Goal: Task Accomplishment & Management: Manage account settings

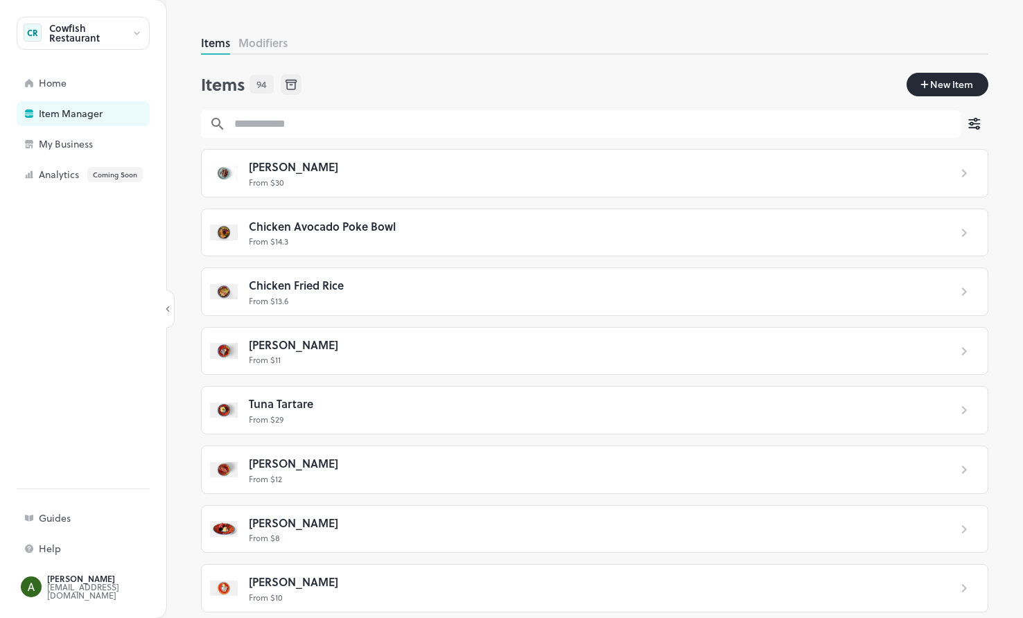
click at [67, 115] on div "Item Manager" at bounding box center [108, 114] width 139 height 10
click at [56, 87] on div "Home" at bounding box center [108, 83] width 139 height 10
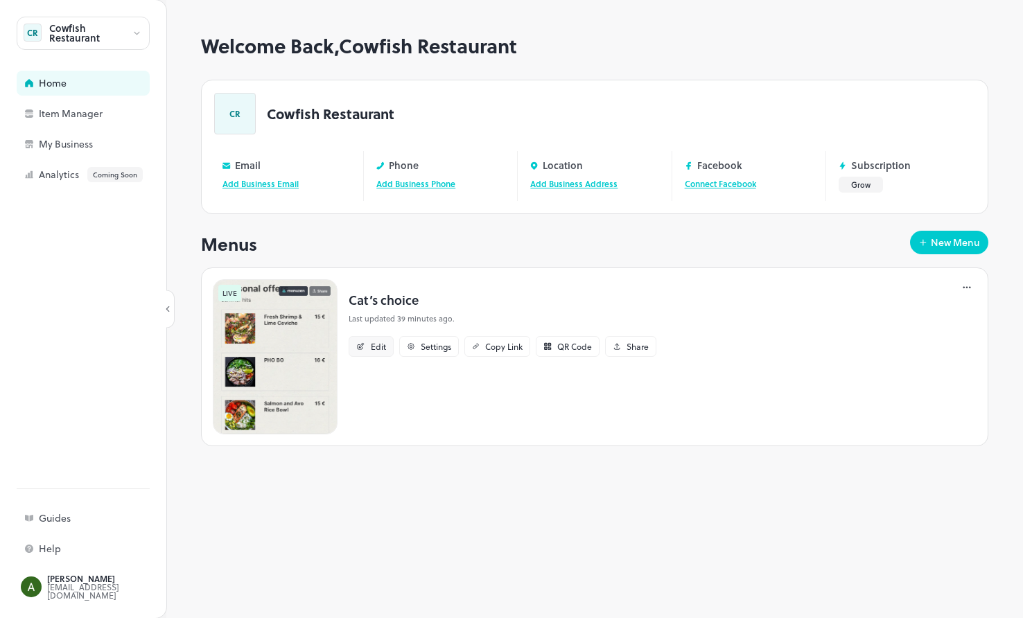
click at [371, 347] on div "Edit" at bounding box center [378, 346] width 15 height 8
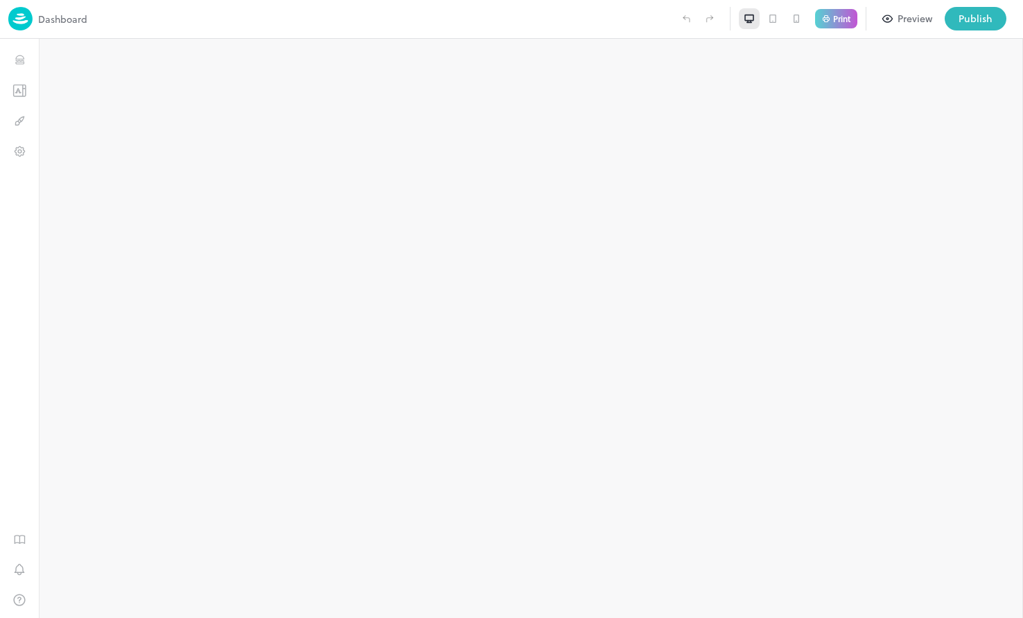
type input "**********"
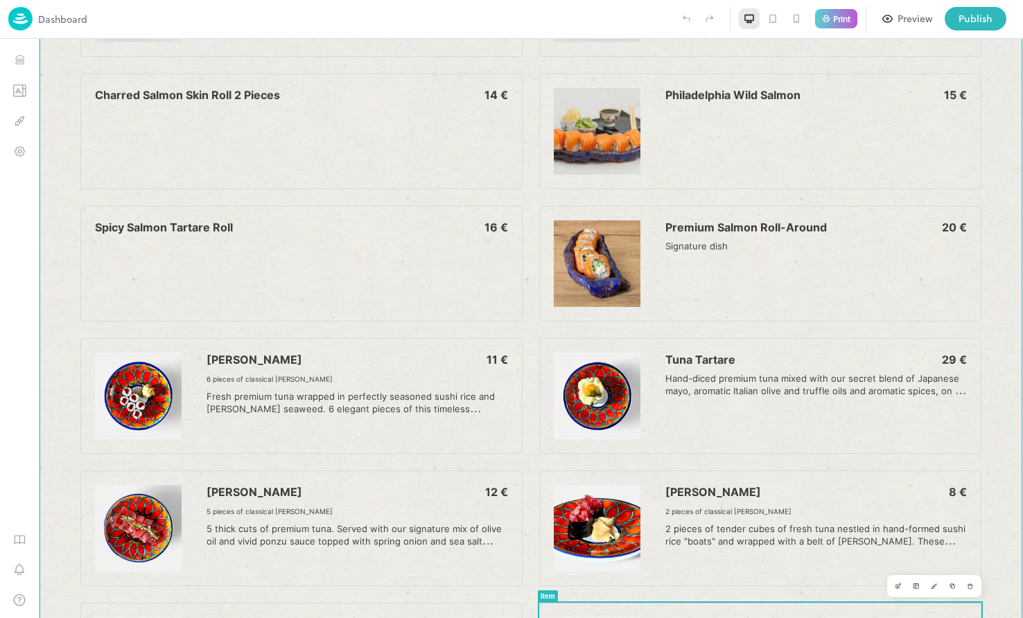
scroll to position [2241, 0]
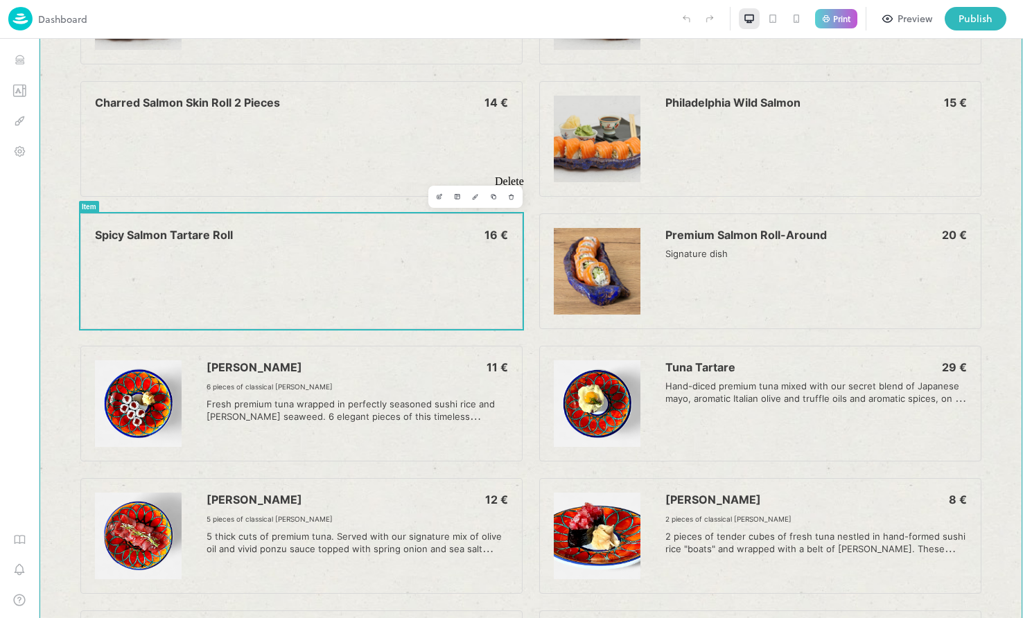
click at [511, 200] on icon "Delete" at bounding box center [511, 196] width 7 height 7
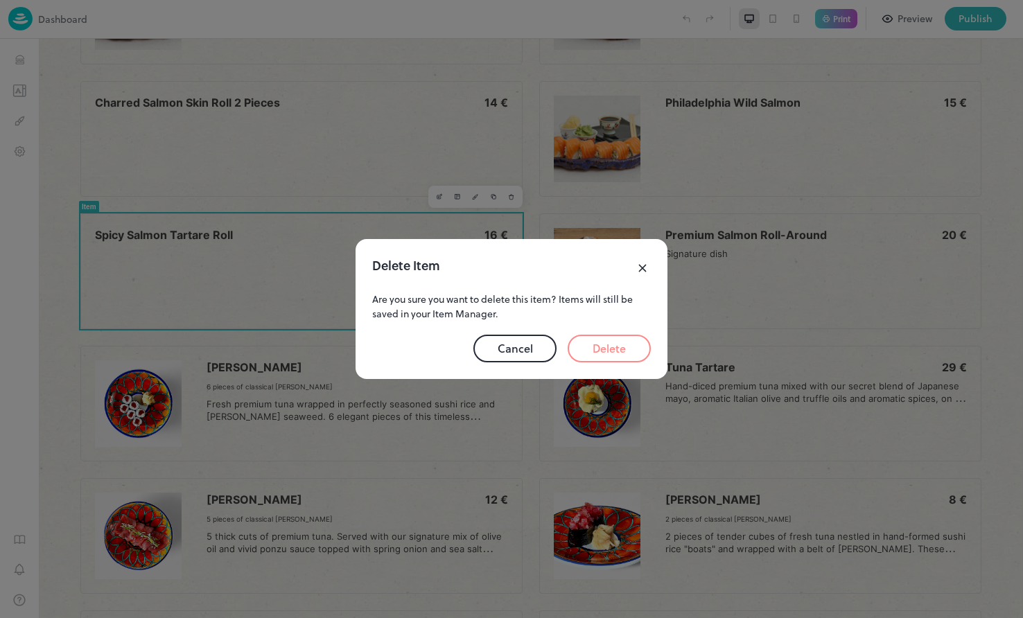
click at [635, 357] on button "Delete" at bounding box center [609, 349] width 83 height 28
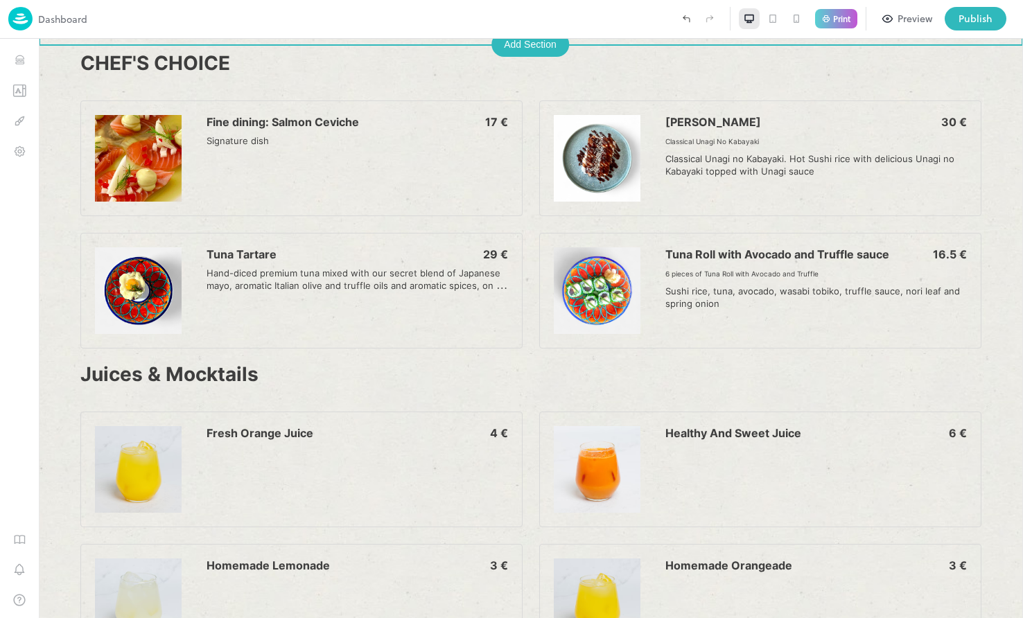
scroll to position [4395, 0]
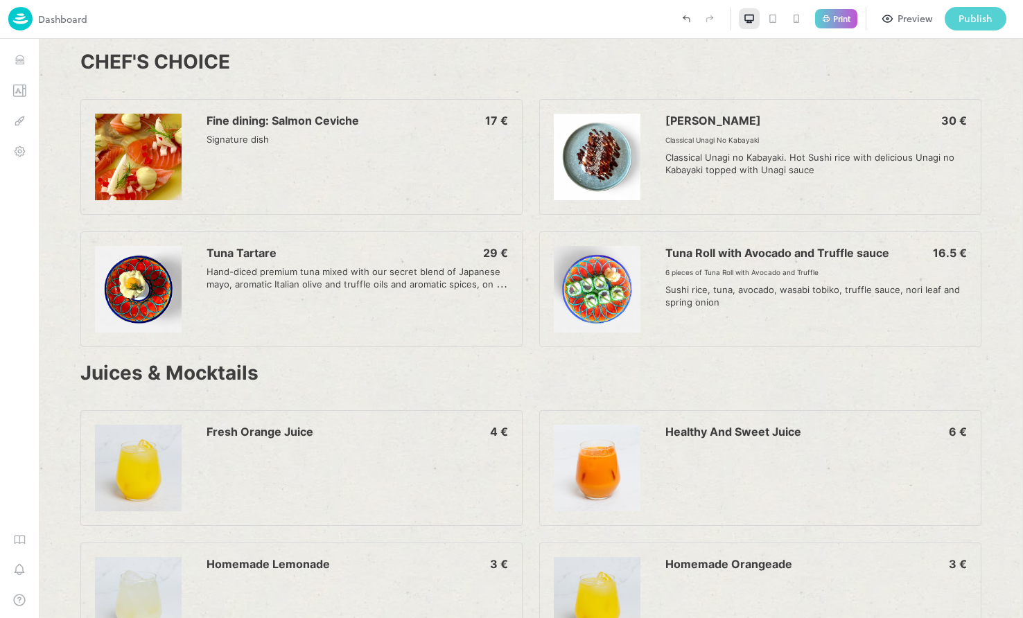
click at [972, 23] on div "Publish" at bounding box center [975, 18] width 34 height 15
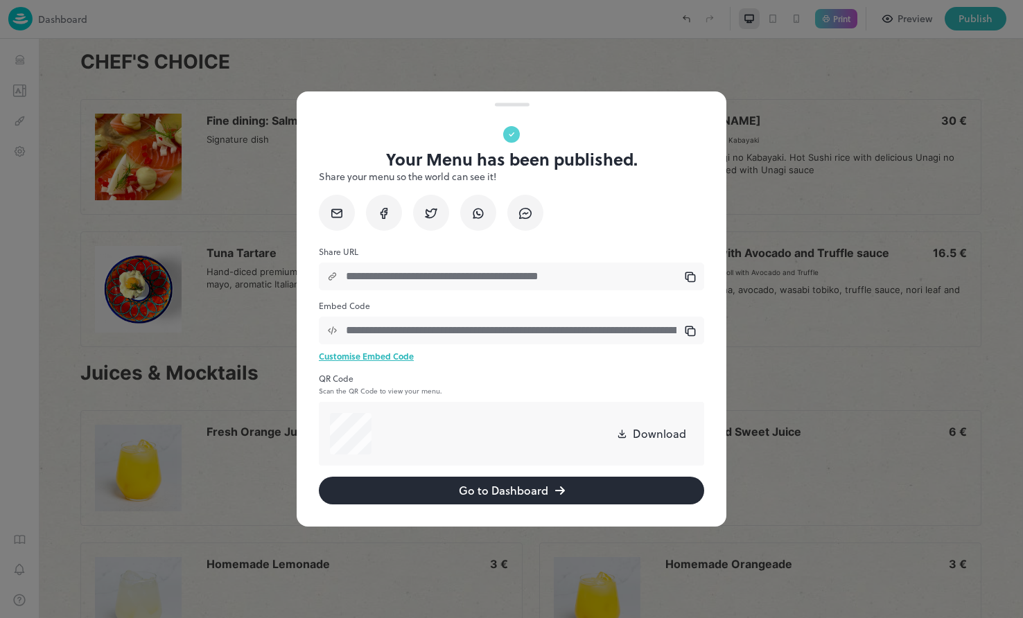
click at [840, 373] on div at bounding box center [511, 309] width 1023 height 618
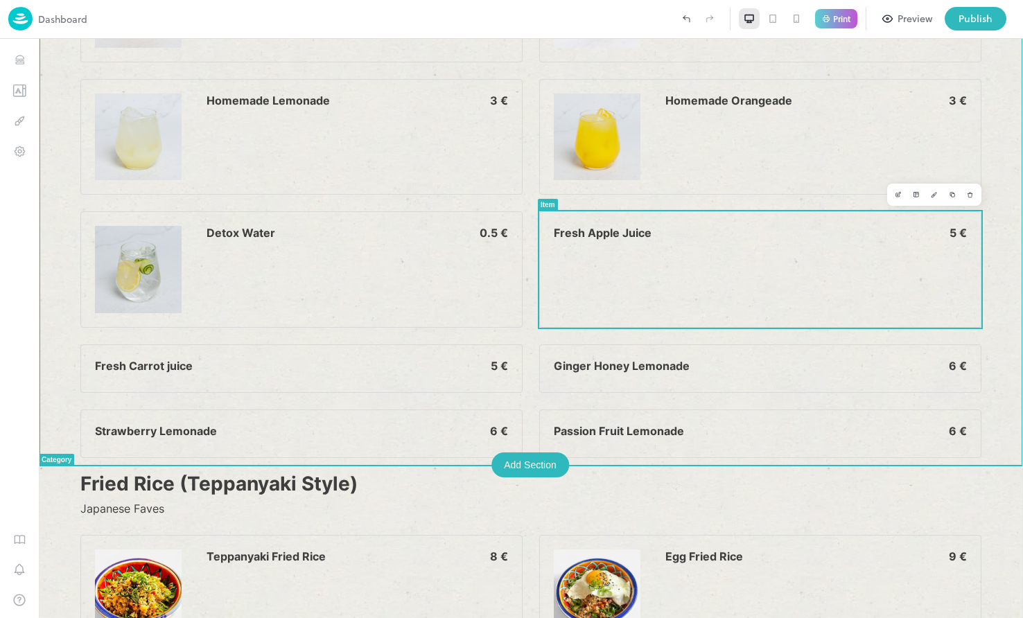
scroll to position [4901, 0]
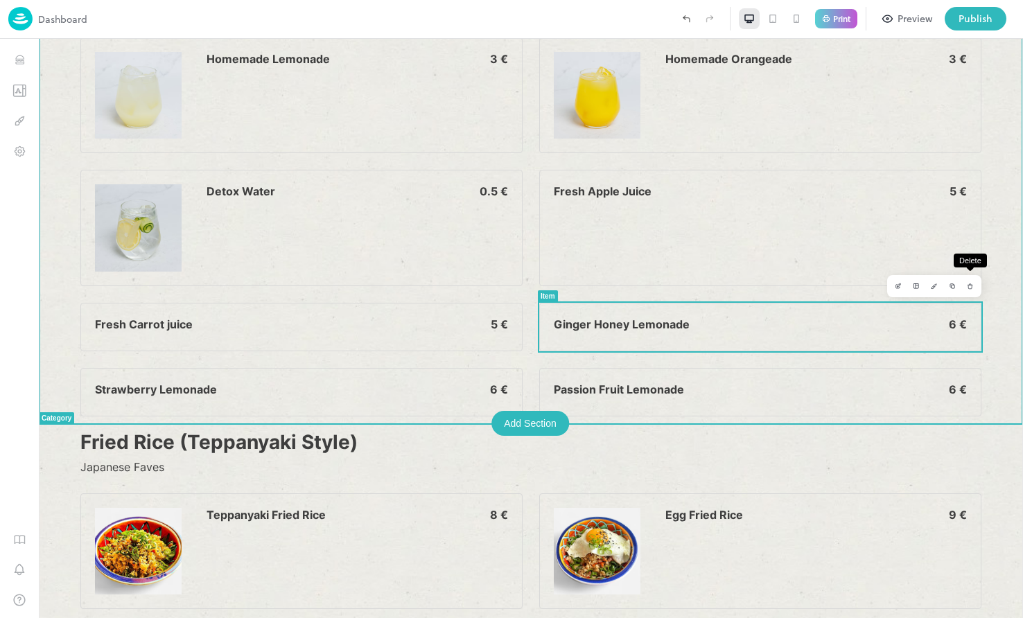
click at [971, 289] on icon "Delete" at bounding box center [970, 286] width 7 height 7
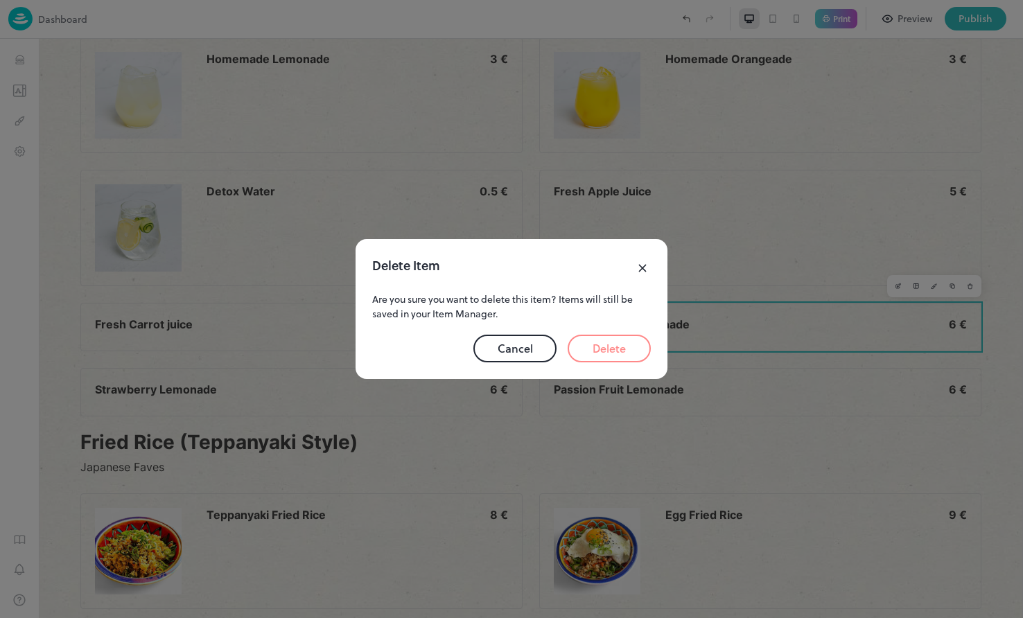
click at [614, 345] on button "Delete" at bounding box center [609, 349] width 83 height 28
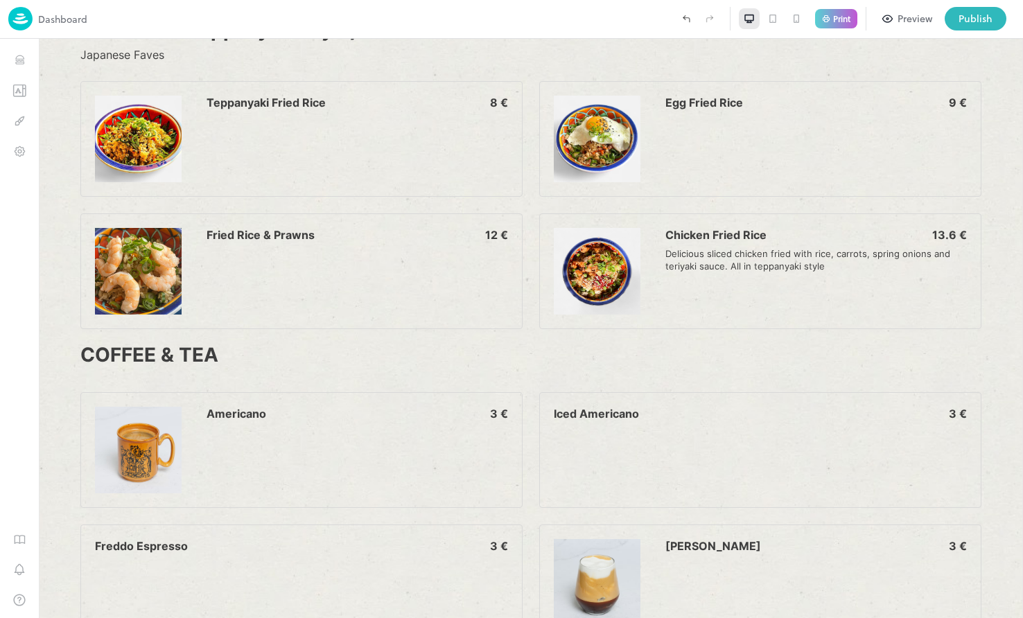
scroll to position [5317, 0]
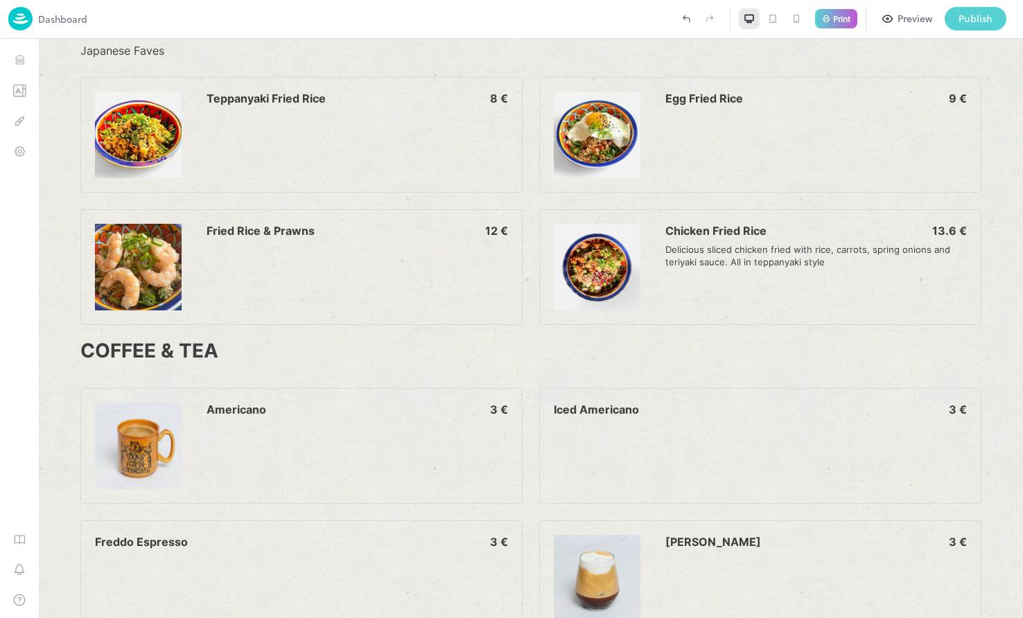
click at [983, 20] on div "Publish" at bounding box center [975, 18] width 34 height 15
